Goal: Task Accomplishment & Management: Complete application form

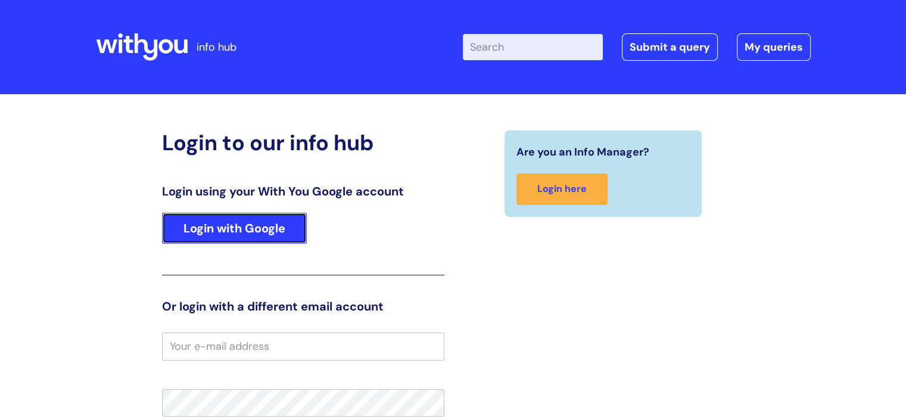
click at [267, 219] on link "Login with Google" at bounding box center [234, 228] width 145 height 31
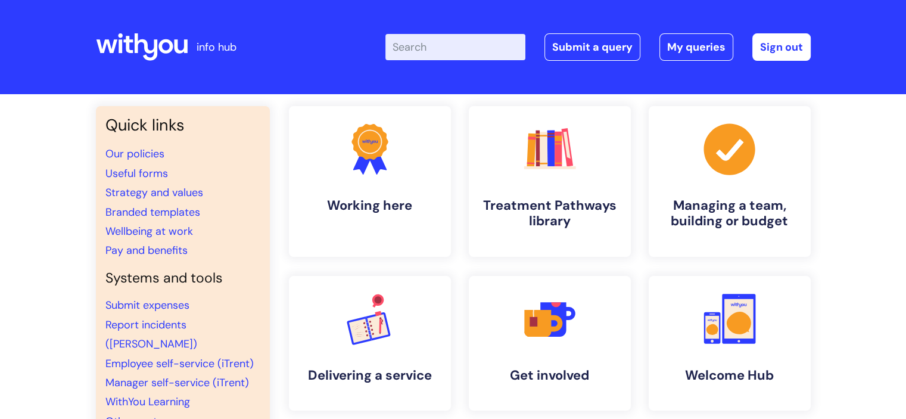
click at [589, 66] on div "Enter your search term here... Search Submit a query My queries Welcome Laurenc…" at bounding box center [541, 47] width 537 height 70
click at [598, 21] on div "Enter your search term here... Search Submit a query My queries Welcome Laurenc…" at bounding box center [541, 47] width 537 height 70
click at [586, 51] on link "Submit a query" at bounding box center [593, 46] width 96 height 27
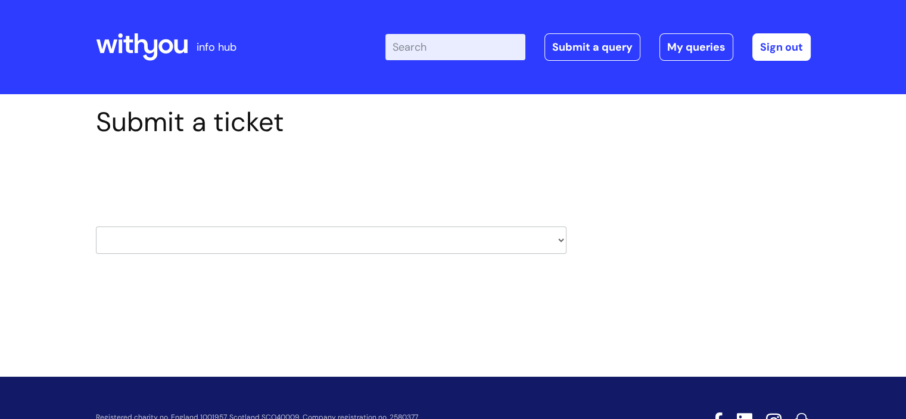
click at [380, 236] on select "HR / People IT and Support Clinical Drug Alerts Finance Accounts Data Support T…" at bounding box center [331, 239] width 471 height 27
select select "hr_/_people"
click at [96, 226] on select "HR / People IT and Support Clinical Drug Alerts Finance Accounts Data Support T…" at bounding box center [331, 239] width 471 height 27
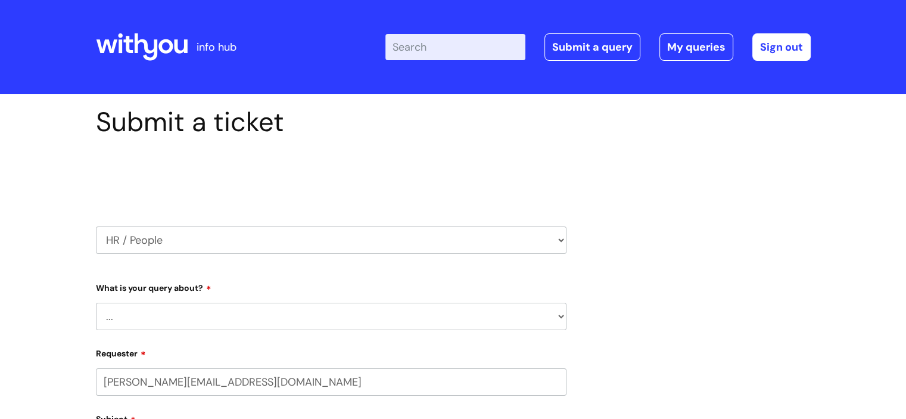
select select "80004286533"
click at [496, 310] on select "... Absence Query Holiday Query Employee change request General HR Query iTrent…" at bounding box center [331, 316] width 471 height 27
click at [96, 303] on select "... Absence Query Holiday Query Employee change request General HR Query iTrent…" at bounding box center [331, 316] width 471 height 27
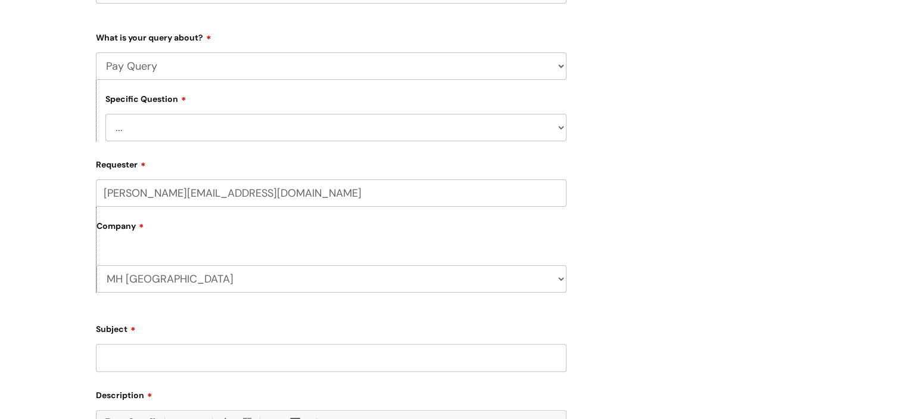
scroll to position [254, 0]
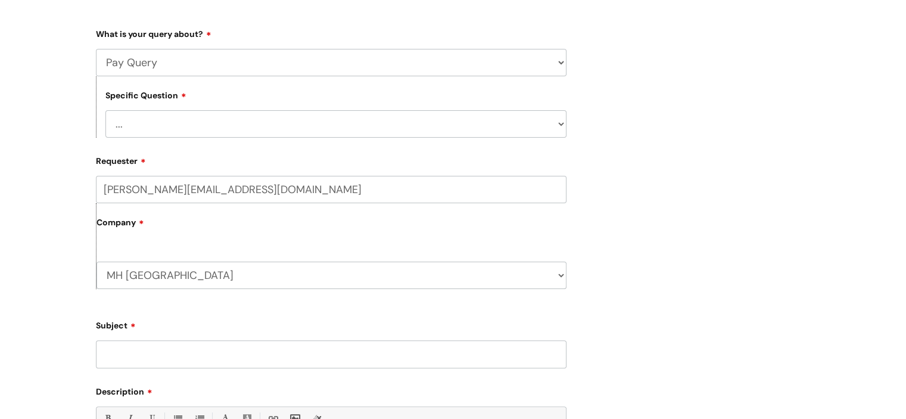
click at [527, 126] on select "... I don’t understand my payslip I think I have been overpaid I think I have b…" at bounding box center [335, 123] width 461 height 27
click at [350, 69] on select "... Absence Query Holiday Query Employee change request General HR Query iTrent…" at bounding box center [331, 62] width 471 height 27
select select "General HR Query"
click at [96, 49] on select "... Absence Query Holiday Query Employee change request General HR Query iTrent…" at bounding box center [331, 62] width 471 height 27
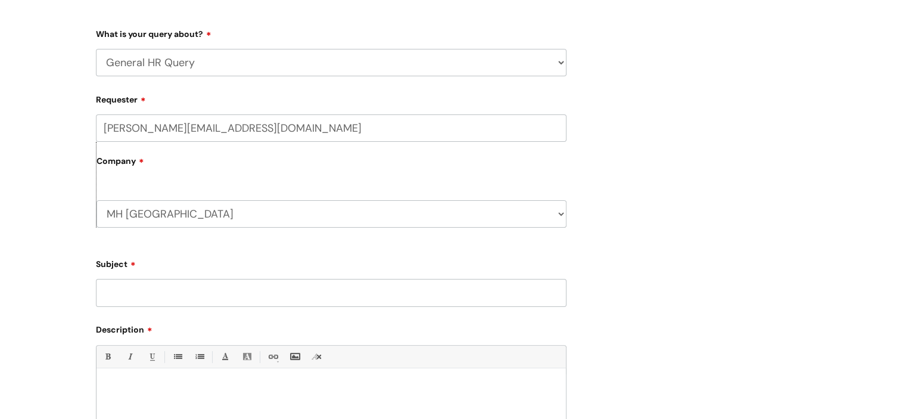
click at [228, 223] on select "MH East Kent WithYou Current Staff" at bounding box center [332, 213] width 470 height 27
click at [203, 283] on input "Subject" at bounding box center [331, 292] width 471 height 27
type input "pension"
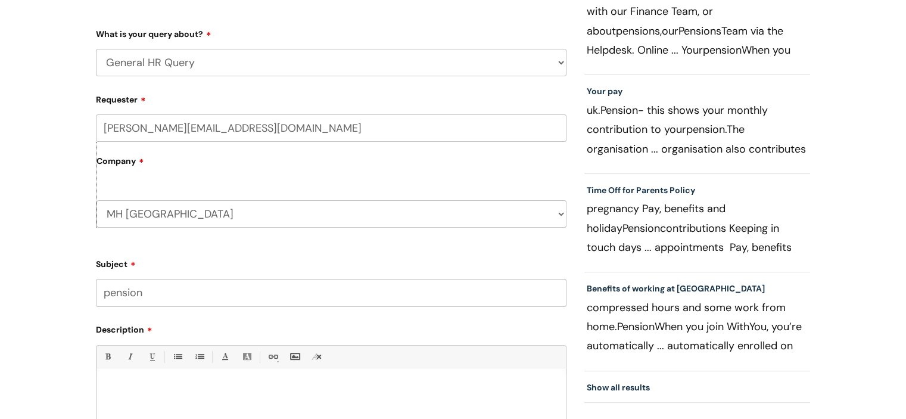
click at [159, 405] on div at bounding box center [332, 415] width 470 height 82
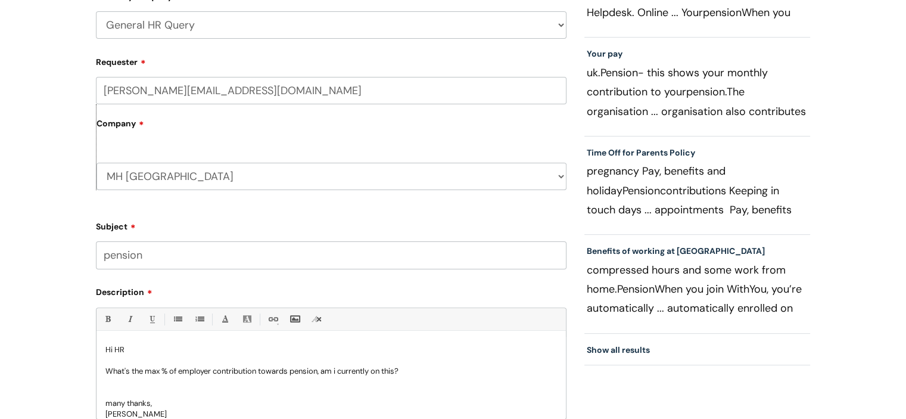
scroll to position [586, 0]
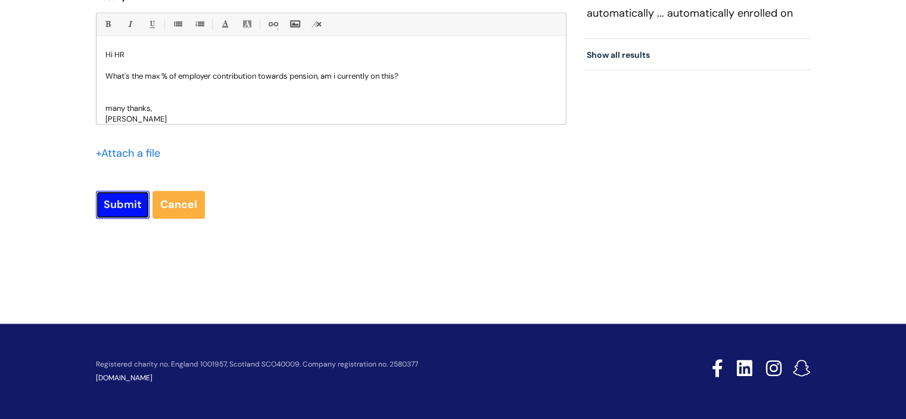
click at [130, 205] on input "Submit" at bounding box center [123, 204] width 54 height 27
type input "Please Wait..."
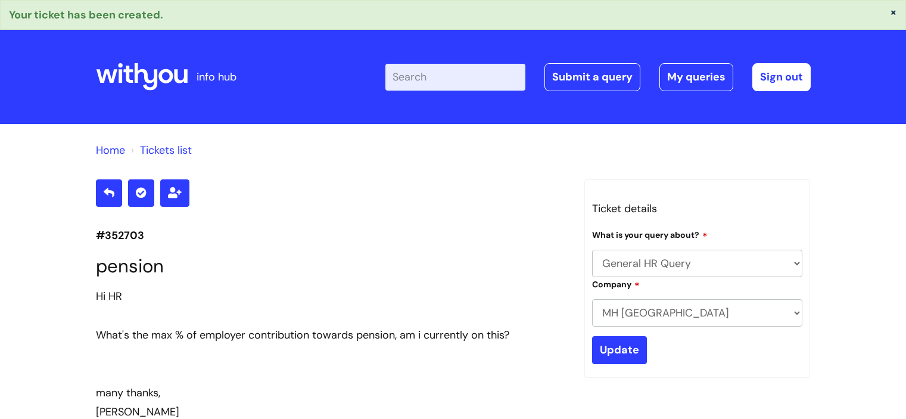
select select "General HR Query"
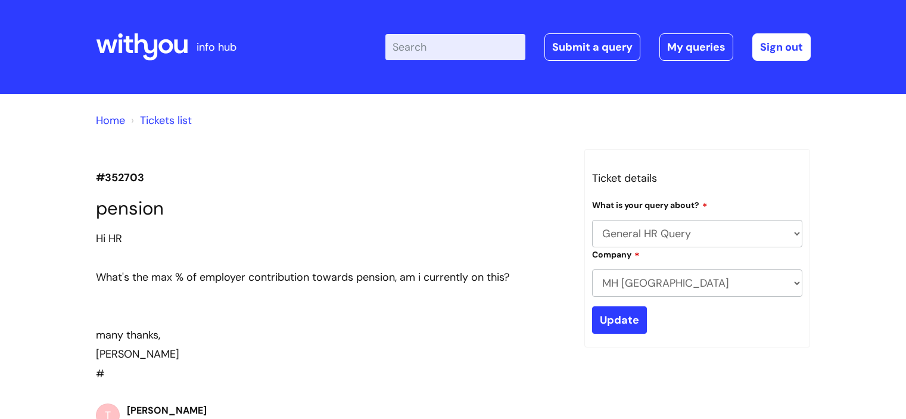
select select "General HR Query"
